Goal: Complete application form: Complete application form

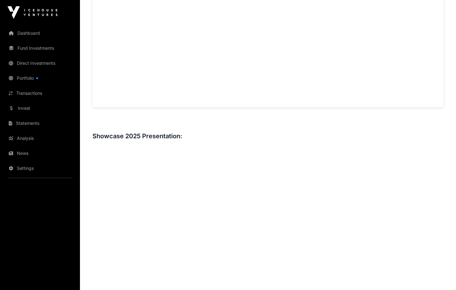
scroll to position [909, 0]
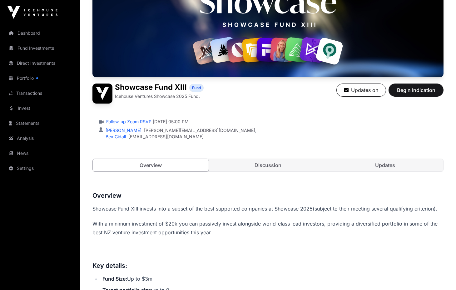
scroll to position [94, 0]
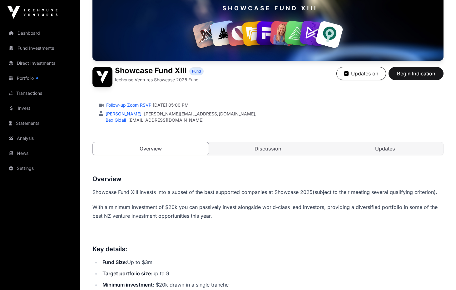
click at [420, 71] on span "Begin Indication" at bounding box center [416, 74] width 39 height 8
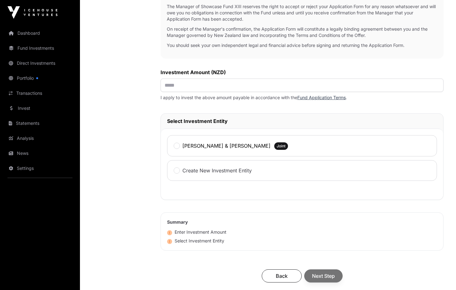
scroll to position [226, 0]
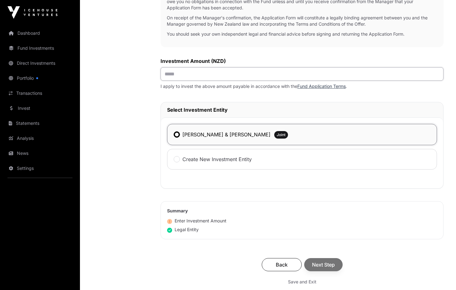
click at [181, 76] on input "text" at bounding box center [302, 73] width 283 height 13
type input "*******"
click at [325, 268] on div "Back Next Step" at bounding box center [302, 264] width 271 height 13
click at [326, 265] on span "Next Step" at bounding box center [323, 265] width 23 height 8
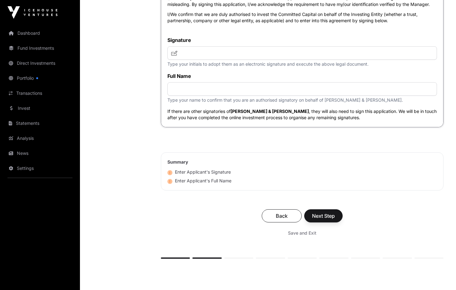
scroll to position [2425, 0]
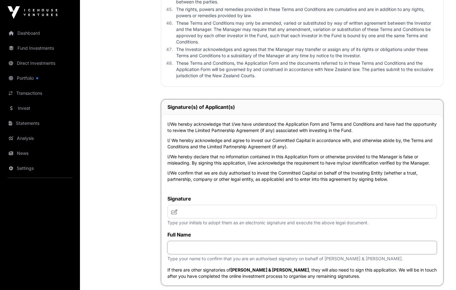
click at [182, 253] on input "text" at bounding box center [303, 247] width 270 height 13
click at [195, 254] on input "**********" at bounding box center [303, 247] width 270 height 13
type input "**********"
click at [184, 218] on input "text" at bounding box center [303, 211] width 270 height 13
click at [203, 218] on input "**********" at bounding box center [303, 211] width 270 height 13
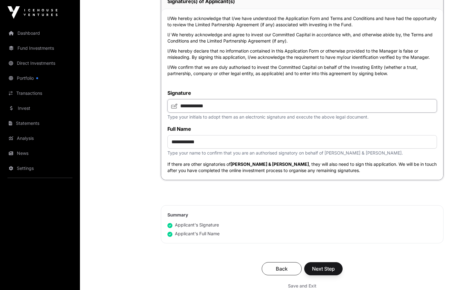
scroll to position [2637, 0]
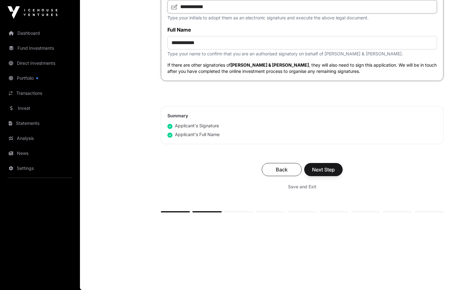
type input "**********"
click at [327, 169] on span "Next Step" at bounding box center [323, 170] width 23 height 8
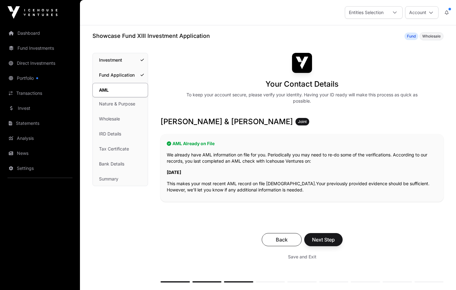
click at [330, 240] on span "Next Step" at bounding box center [323, 240] width 23 height 8
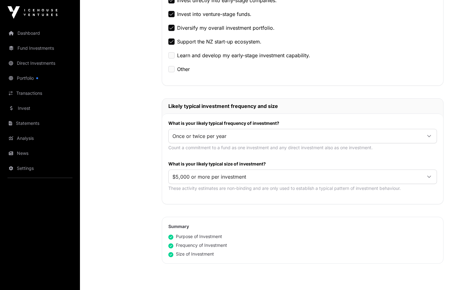
scroll to position [259, 0]
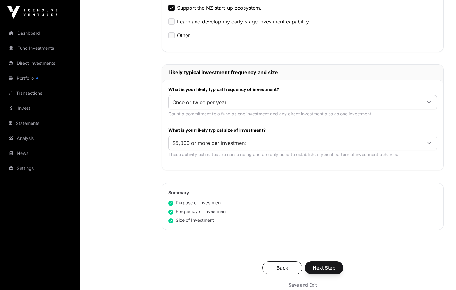
click at [429, 102] on icon at bounding box center [429, 102] width 4 height 4
click at [216, 125] on span "Once or twice per year" at bounding box center [201, 126] width 54 height 5
click at [329, 268] on span "Next Step" at bounding box center [324, 268] width 23 height 8
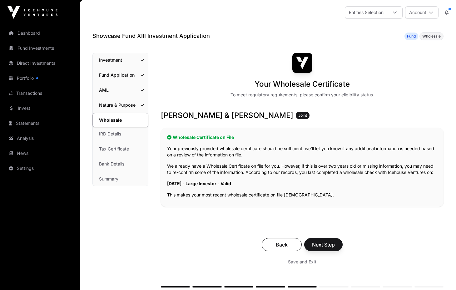
click at [327, 248] on span "Next Step" at bounding box center [323, 245] width 23 height 8
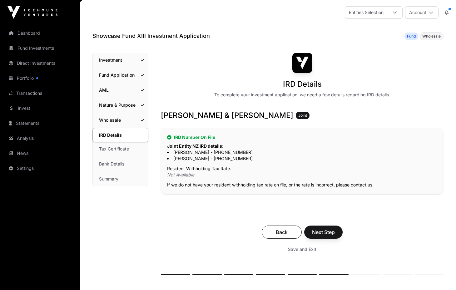
click at [326, 232] on span "Next Step" at bounding box center [323, 232] width 23 height 8
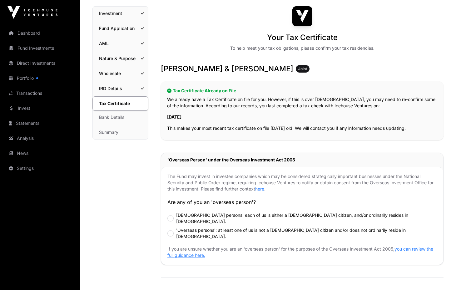
scroll to position [68, 0]
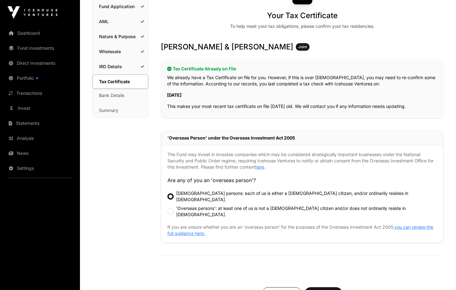
click at [329, 289] on span "Next Step" at bounding box center [323, 294] width 23 height 8
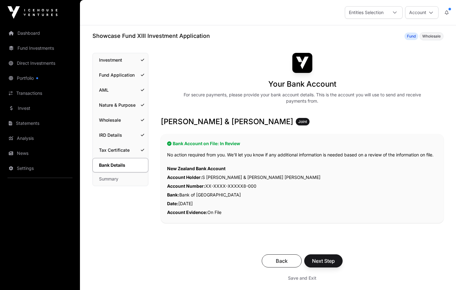
click at [326, 260] on span "Next Step" at bounding box center [323, 261] width 23 height 8
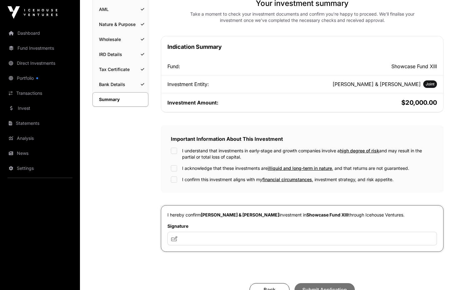
scroll to position [105, 0]
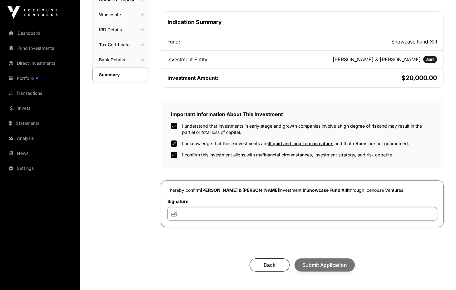
click at [203, 220] on input "text" at bounding box center [303, 213] width 270 height 13
type input "**********"
click at [321, 268] on span "Submit Application" at bounding box center [325, 265] width 45 height 8
